Goal: Find specific page/section: Find specific page/section

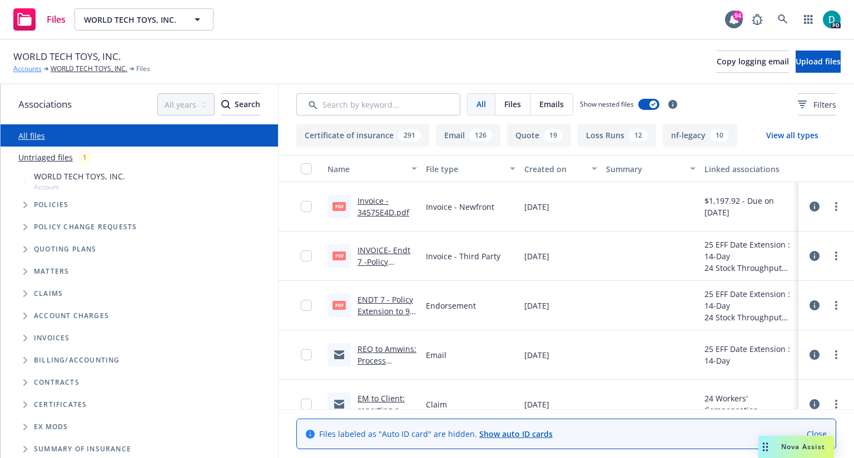
click at [34, 71] on link "Accounts" at bounding box center [27, 69] width 28 height 10
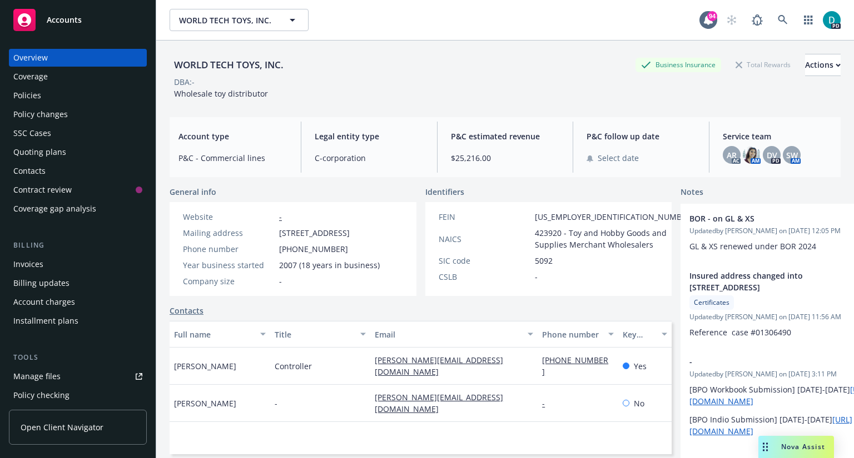
click at [31, 94] on div "Policies" at bounding box center [27, 96] width 28 height 18
